Goal: Find specific page/section: Find specific page/section

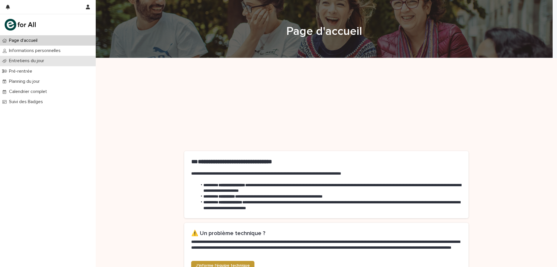
click at [42, 62] on p "Entretiens du jour" at bounding box center [28, 61] width 42 height 6
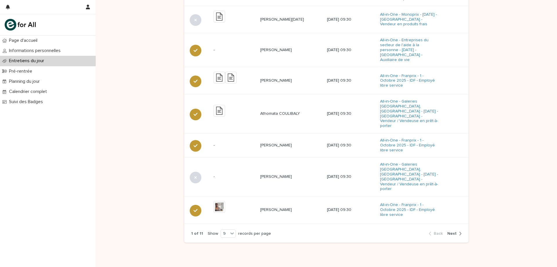
scroll to position [157, 0]
click at [454, 230] on span "Next" at bounding box center [452, 232] width 9 height 4
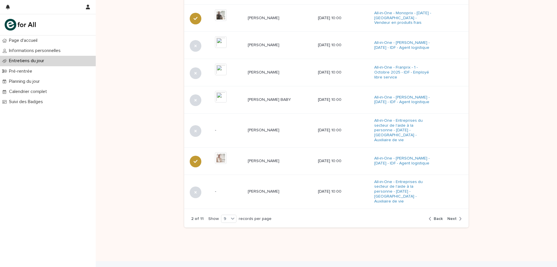
scroll to position [158, 0]
click at [450, 216] on span "Next" at bounding box center [452, 218] width 9 height 4
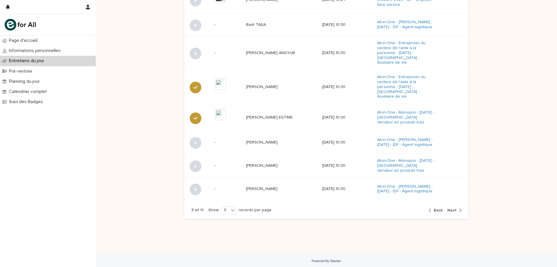
scroll to position [151, 0]
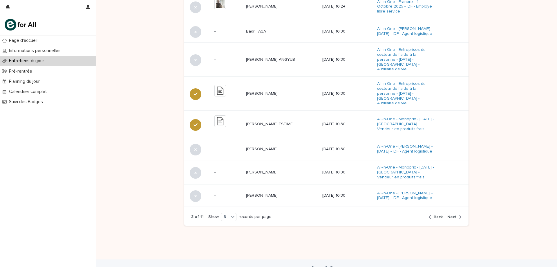
click at [451, 215] on span "Next" at bounding box center [452, 217] width 9 height 4
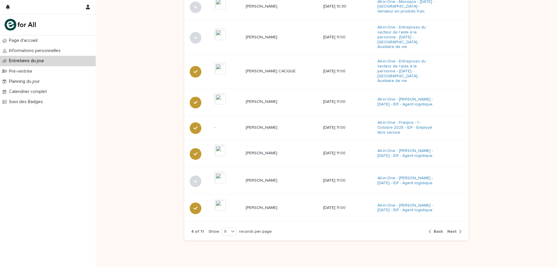
scroll to position [159, 0]
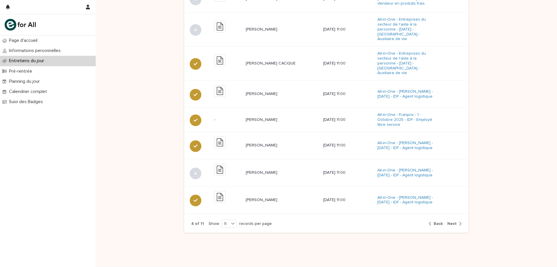
click at [451, 222] on span "Next" at bounding box center [452, 224] width 9 height 4
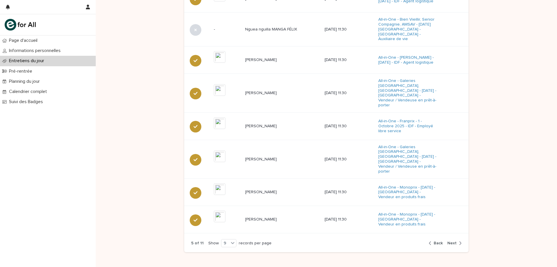
scroll to position [161, 0]
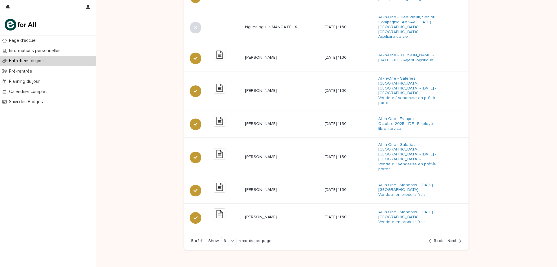
click at [451, 232] on div "5 of 11 Show 9 records per page Back Next" at bounding box center [326, 241] width 285 height 18
click at [452, 239] on span "Next" at bounding box center [452, 241] width 9 height 4
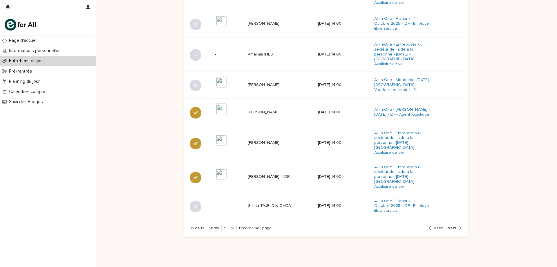
scroll to position [160, 0]
click at [453, 227] on span "Next" at bounding box center [452, 229] width 9 height 4
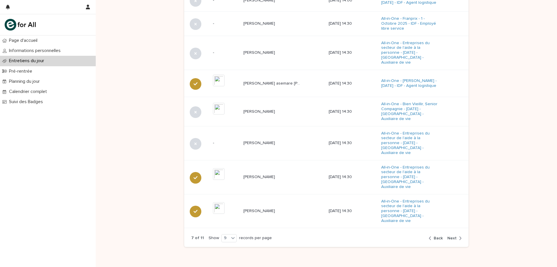
scroll to position [160, 0]
click at [453, 236] on span "Next" at bounding box center [452, 238] width 9 height 4
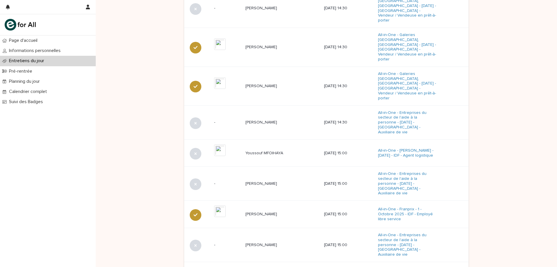
scroll to position [164, 0]
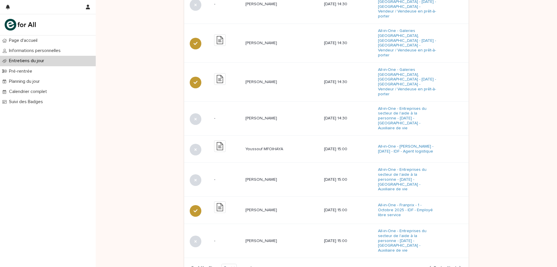
click at [452, 266] on span "Next" at bounding box center [452, 268] width 9 height 4
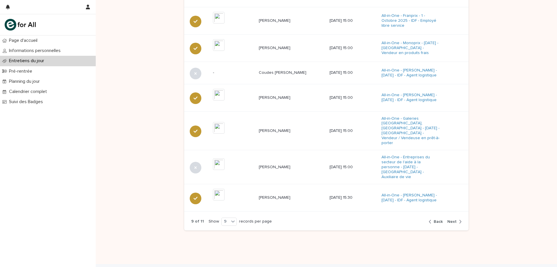
scroll to position [159, 0]
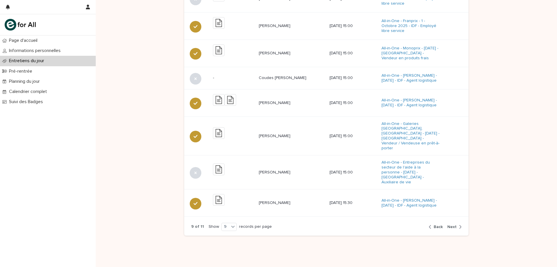
click at [453, 225] on span "Next" at bounding box center [452, 227] width 9 height 4
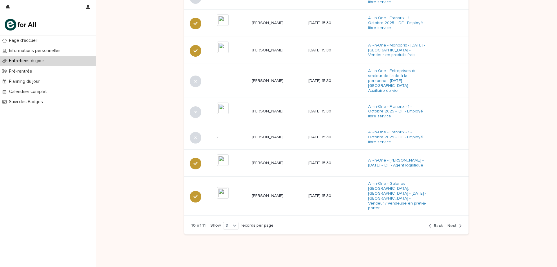
scroll to position [157, 0]
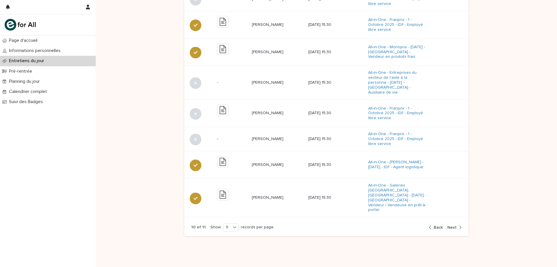
click at [453, 225] on span "Next" at bounding box center [452, 227] width 9 height 4
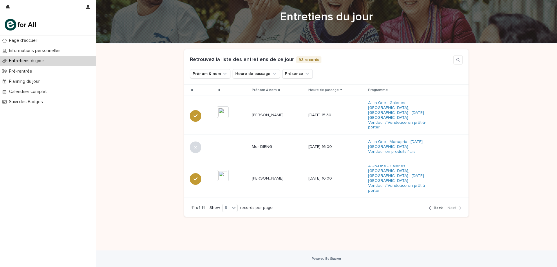
scroll to position [0, 0]
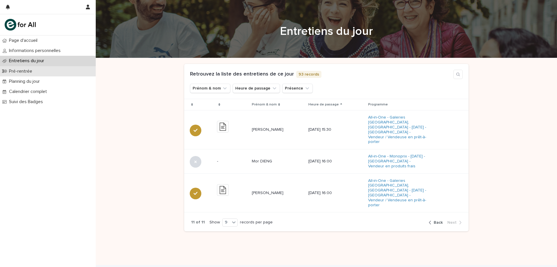
click at [31, 69] on p "Pré-rentrée" at bounding box center [22, 72] width 30 height 6
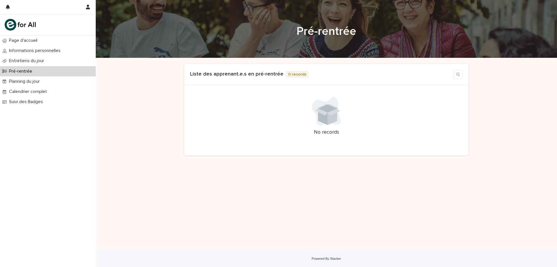
click at [422, 159] on div "Loading... Saving… Liste des apprenant.[PERSON_NAME] en pré-rentrée 0 records N…" at bounding box center [326, 112] width 285 height 96
click at [42, 62] on p "Entretiens du jour" at bounding box center [28, 61] width 42 height 6
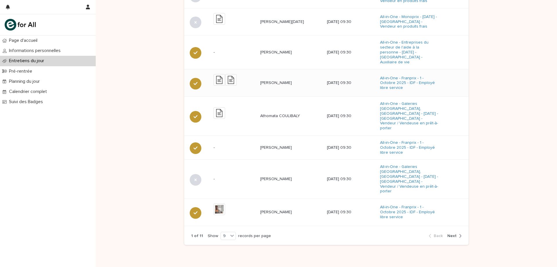
scroll to position [157, 0]
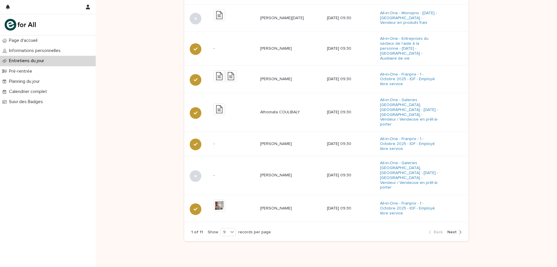
click at [457, 229] on div "button" at bounding box center [459, 231] width 5 height 5
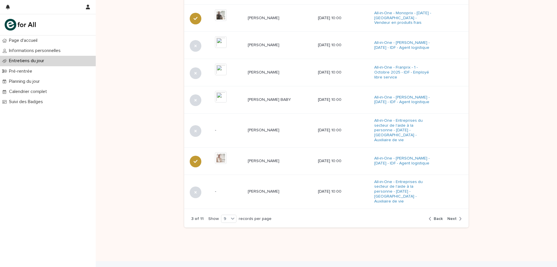
click at [457, 216] on div "button" at bounding box center [459, 218] width 5 height 5
click at [457, 215] on div "button" at bounding box center [459, 217] width 5 height 5
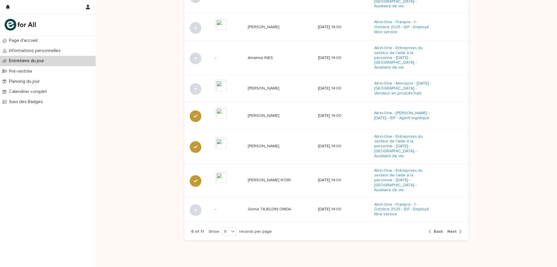
scroll to position [160, 0]
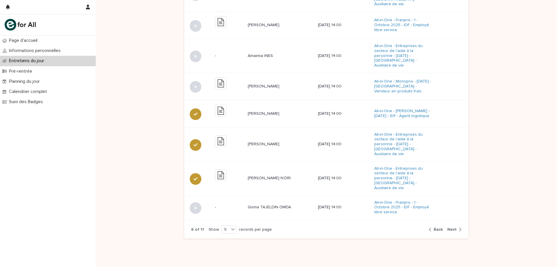
click at [454, 227] on span "Next" at bounding box center [452, 229] width 9 height 4
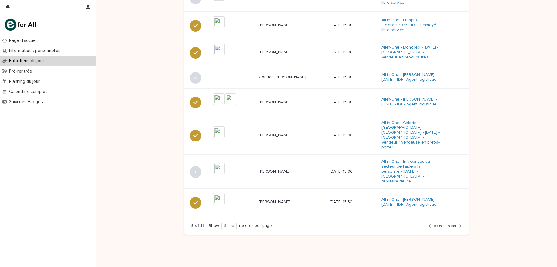
scroll to position [159, 0]
click at [454, 225] on span "Next" at bounding box center [452, 227] width 9 height 4
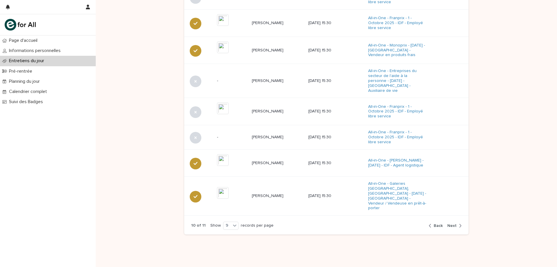
scroll to position [157, 0]
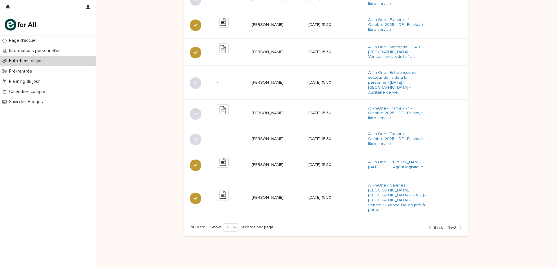
click at [454, 225] on button "Next" at bounding box center [453, 227] width 17 height 5
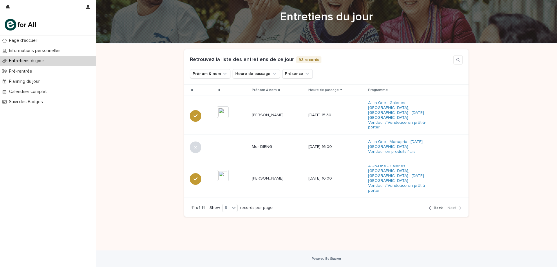
scroll to position [0, 0]
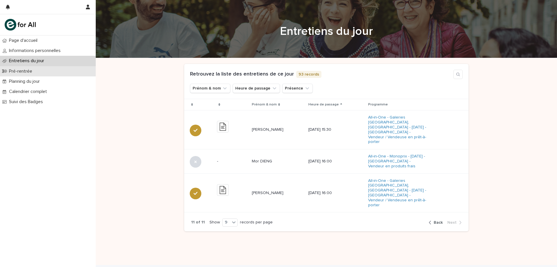
click at [48, 71] on div "Pré-rentrée" at bounding box center [48, 71] width 96 height 10
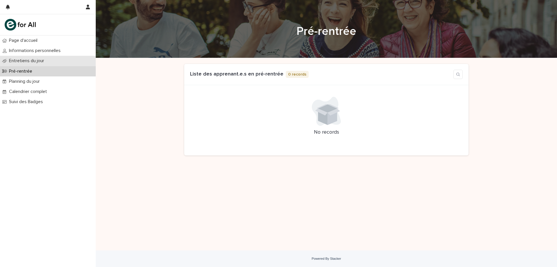
click at [30, 56] on div "Entretiens du jour" at bounding box center [48, 61] width 96 height 10
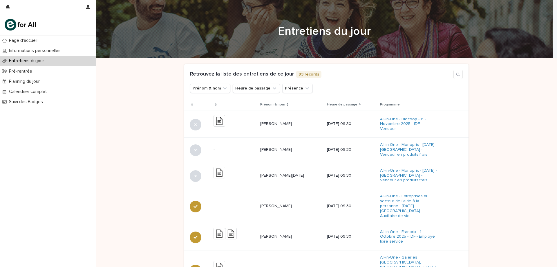
click at [510, 163] on div "Loading... Saving… Loading... Saving… Loading... Saving… Loading... Saving… Loa…" at bounding box center [327, 245] width 462 height 374
click at [496, 90] on div "Loading... Saving… Loading... Saving… Loading... Saving… Loading... Saving… Loa…" at bounding box center [327, 245] width 462 height 374
